Goal: Transaction & Acquisition: Download file/media

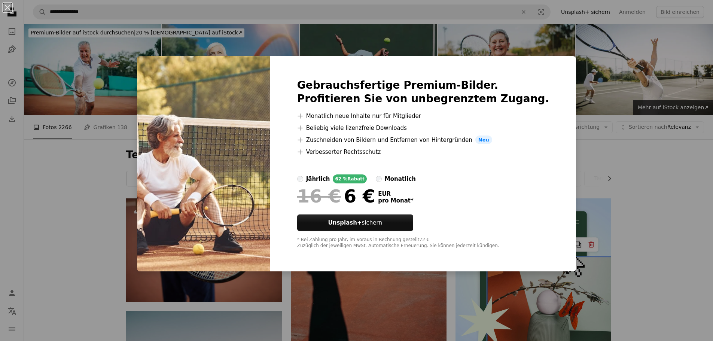
scroll to position [1498, 0]
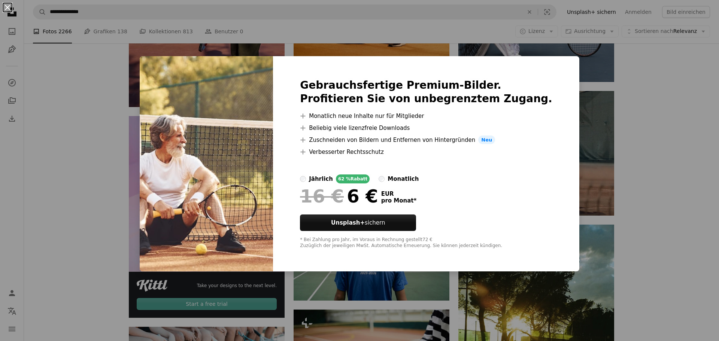
click at [8, 8] on button "An X shape" at bounding box center [7, 7] width 9 height 9
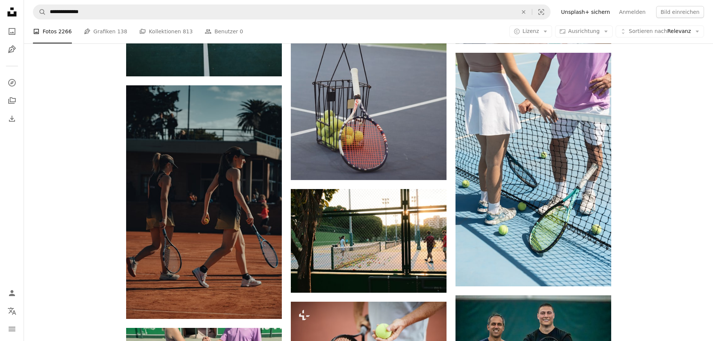
scroll to position [300, 0]
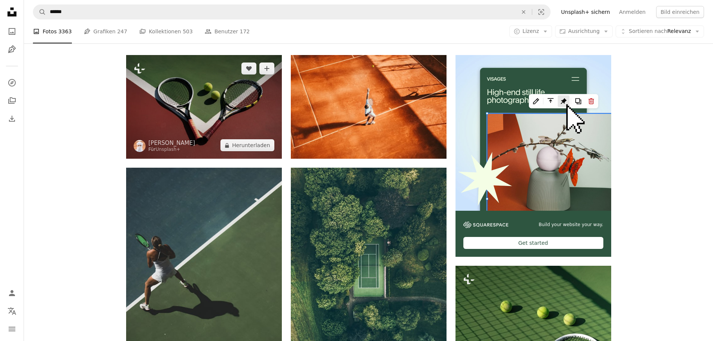
scroll to position [150, 0]
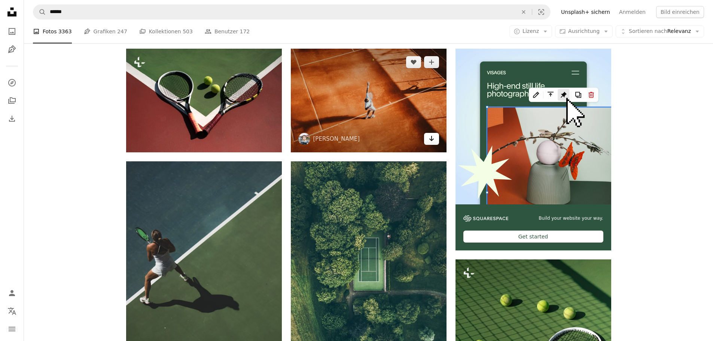
click at [434, 140] on icon "Arrow pointing down" at bounding box center [432, 138] width 6 height 9
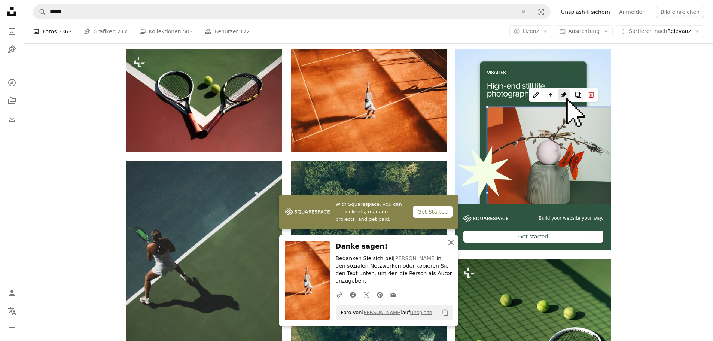
click at [451, 247] on icon "An X shape" at bounding box center [451, 242] width 9 height 9
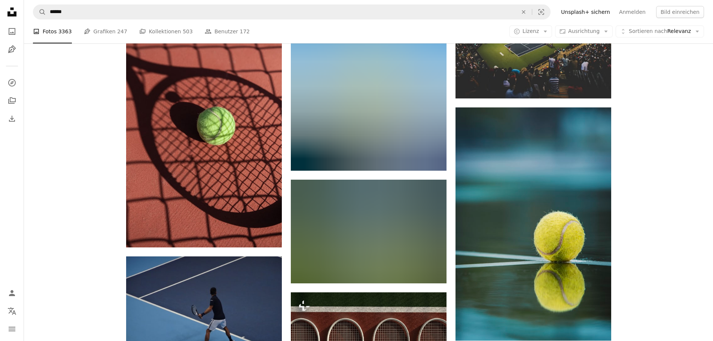
scroll to position [1198, 0]
